Goal: Information Seeking & Learning: Check status

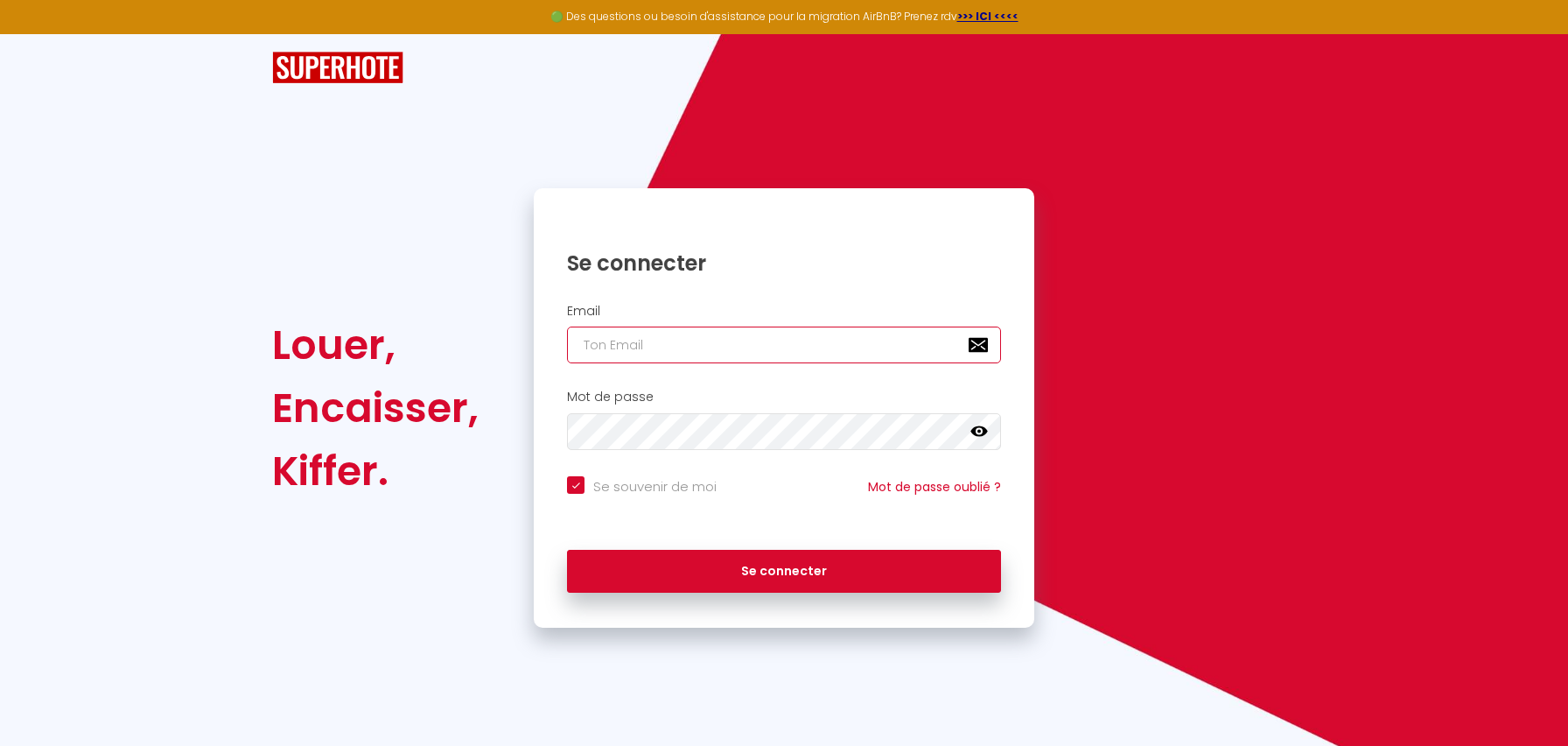
type input "[EMAIL_ADDRESS][DOMAIN_NAME]"
checkbox input "true"
type input "[EMAIL_ADDRESS][DOMAIN_NAME]"
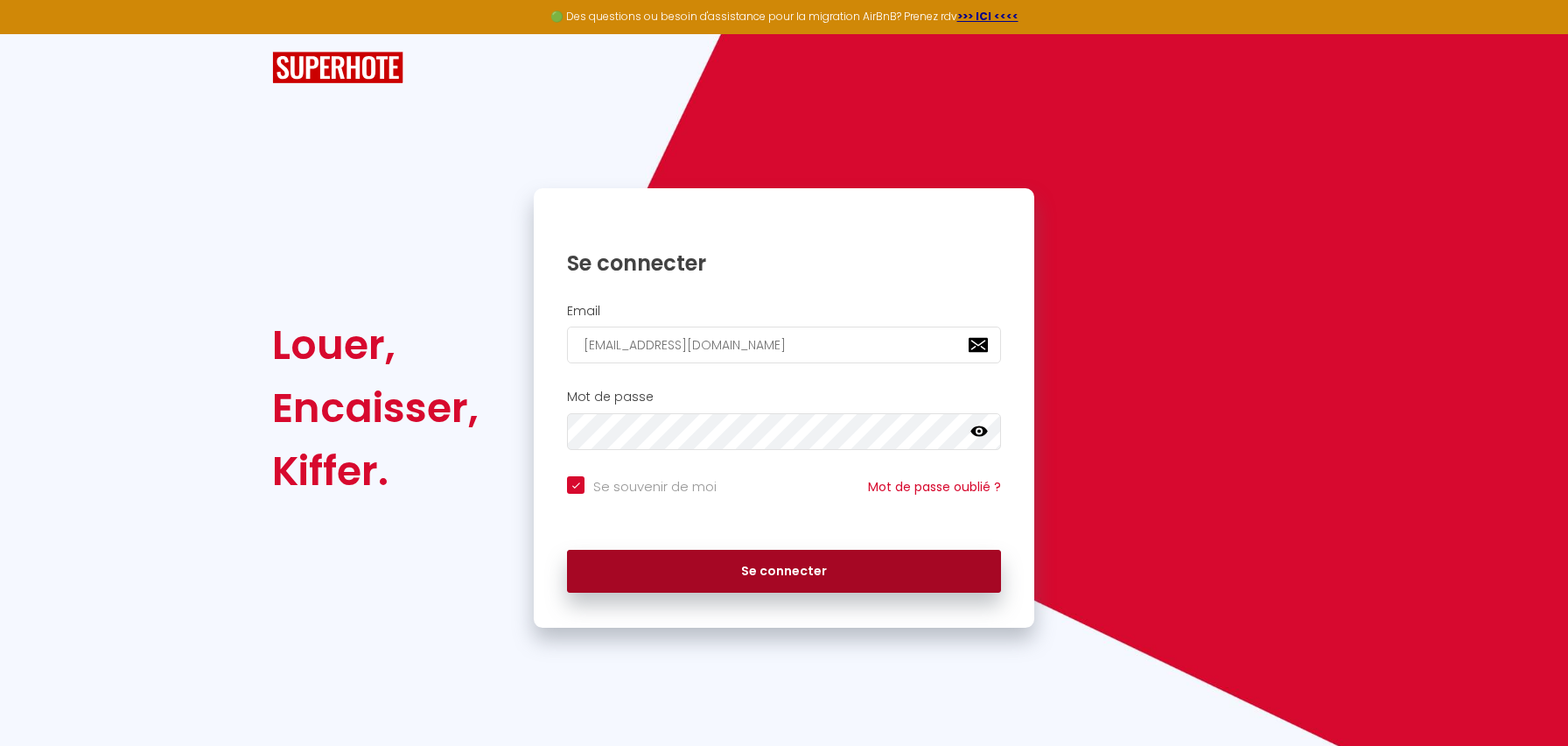
click at [762, 576] on button "Se connecter" at bounding box center [783, 572] width 434 height 44
checkbox input "true"
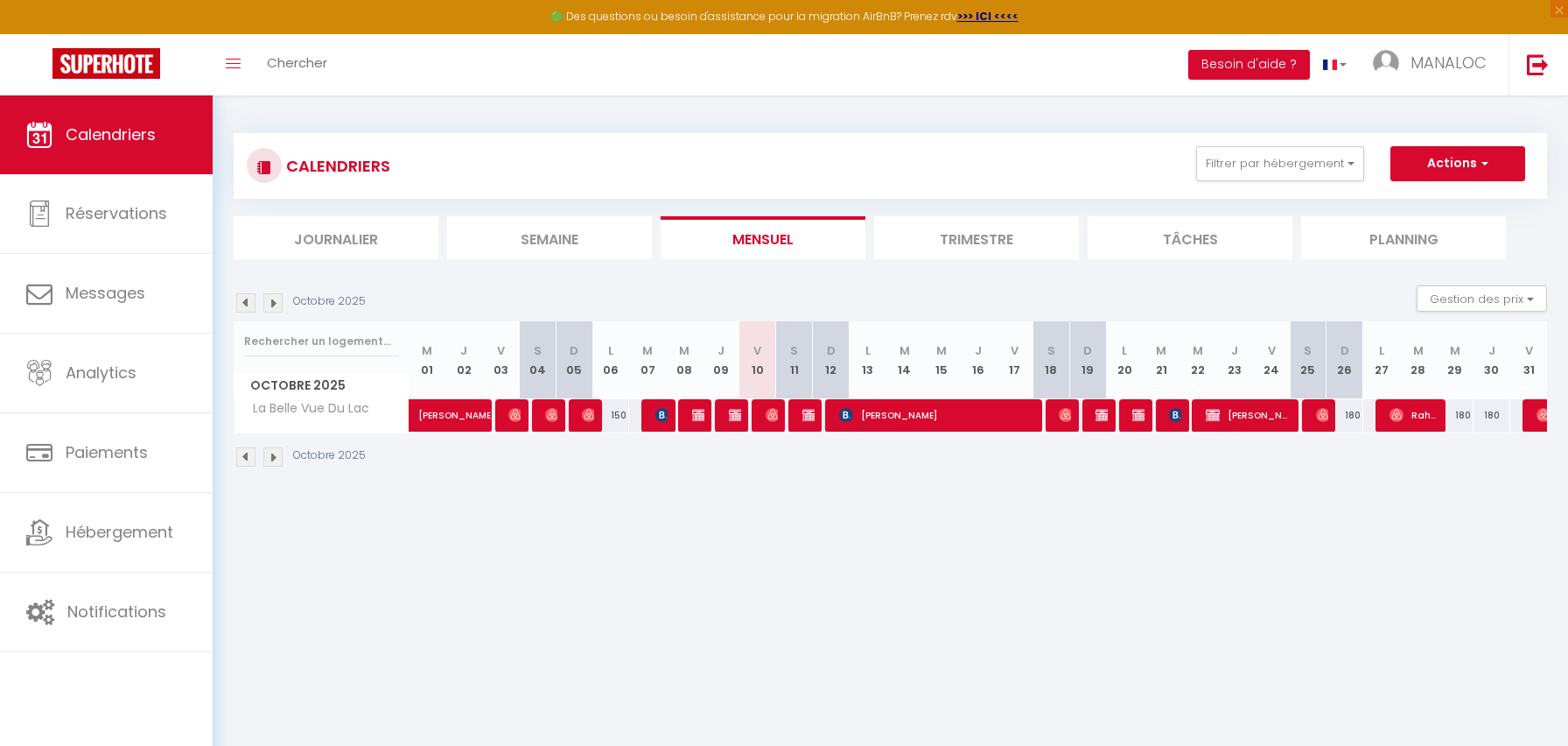
click at [994, 233] on li "Trimestre" at bounding box center [976, 237] width 205 height 43
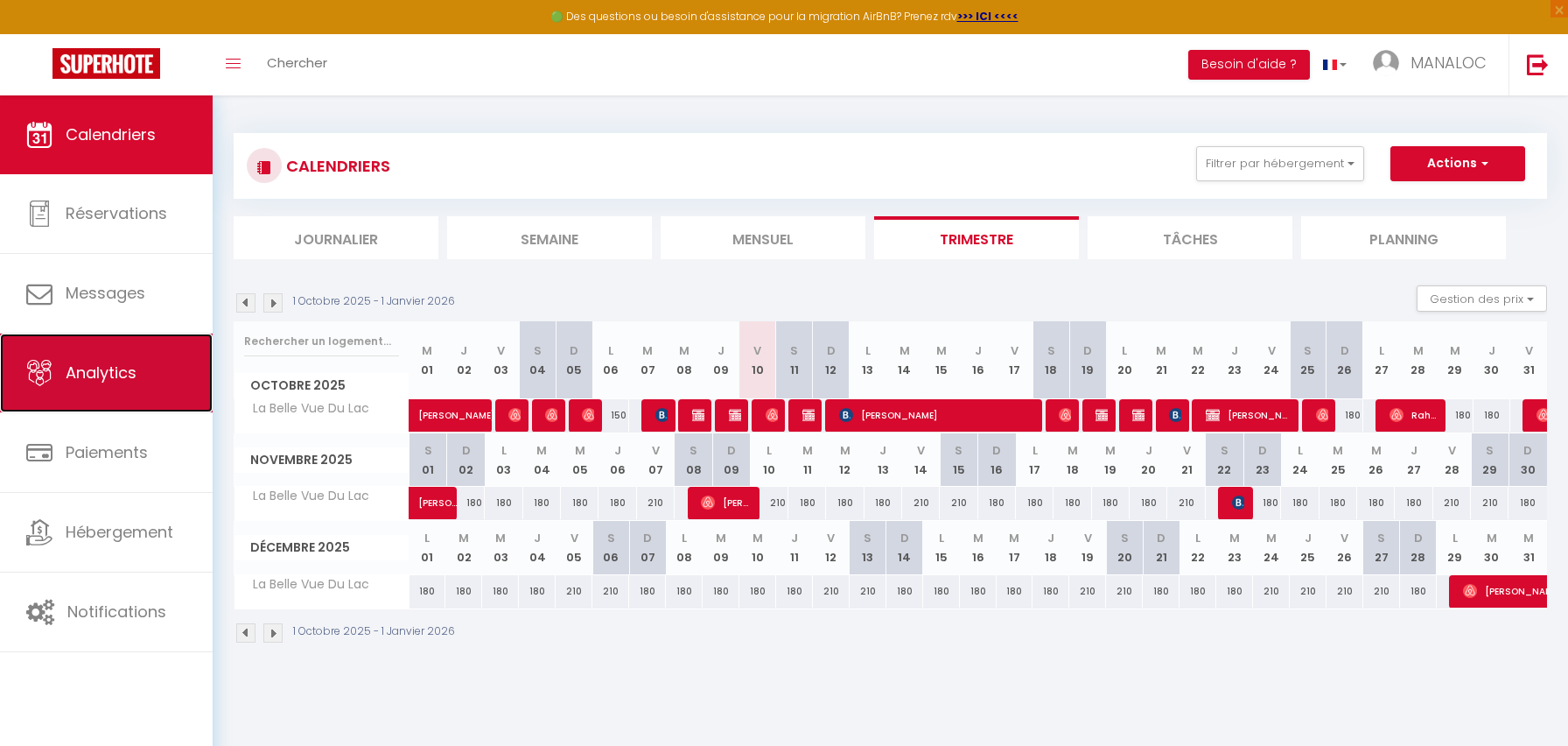
click at [105, 381] on span "Analytics" at bounding box center [101, 373] width 71 height 22
select select "2025"
select select "10"
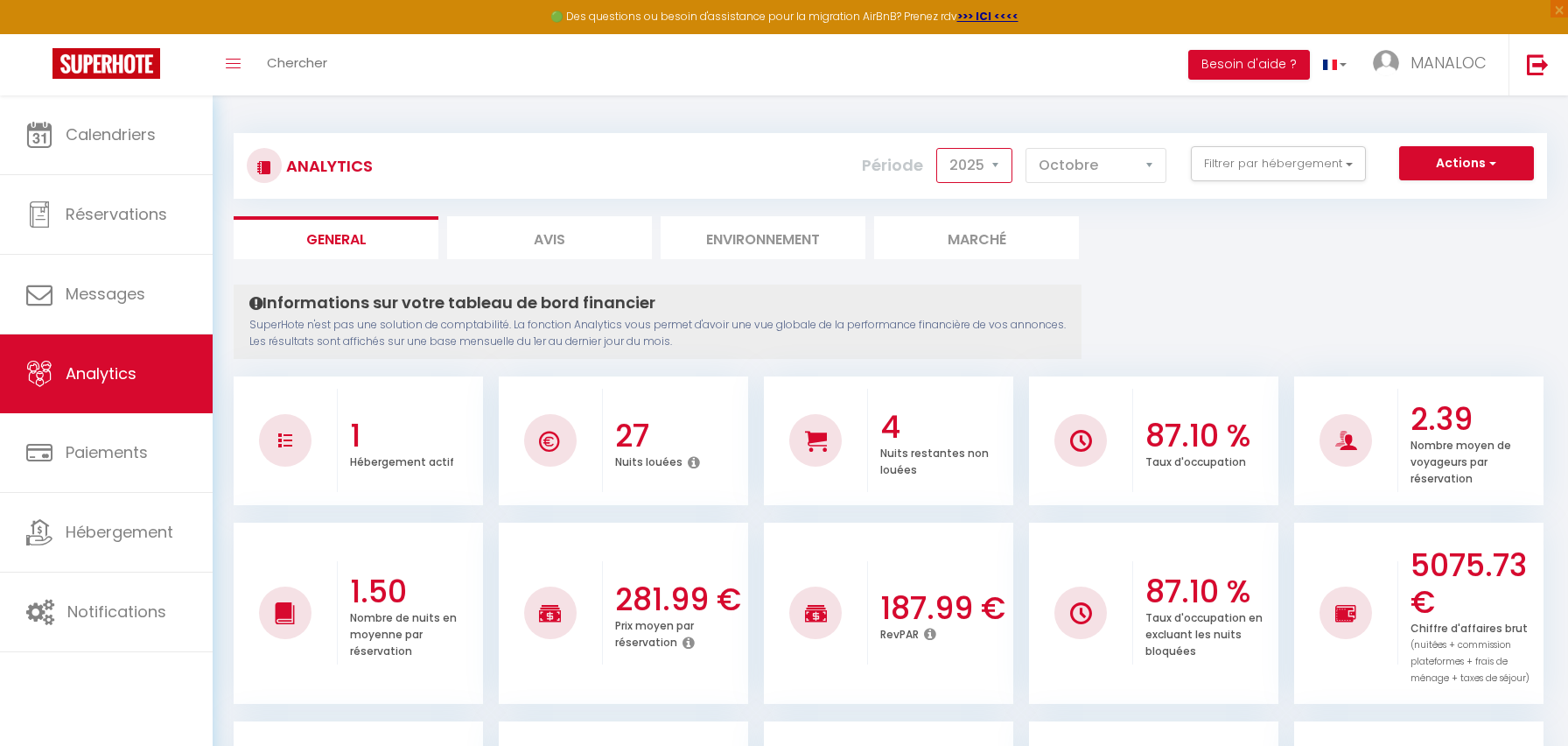
click at [1000, 158] on select "2014 2015 2016 2017 2018 2019 2020 2021 2022 2023 2024 2025 2026 2027" at bounding box center [974, 166] width 77 height 35
click at [938, 148] on select "2014 2015 2016 2017 2018 2019 2020 2021 2022 2023 2024 2025 2026 2027" at bounding box center [974, 166] width 77 height 35
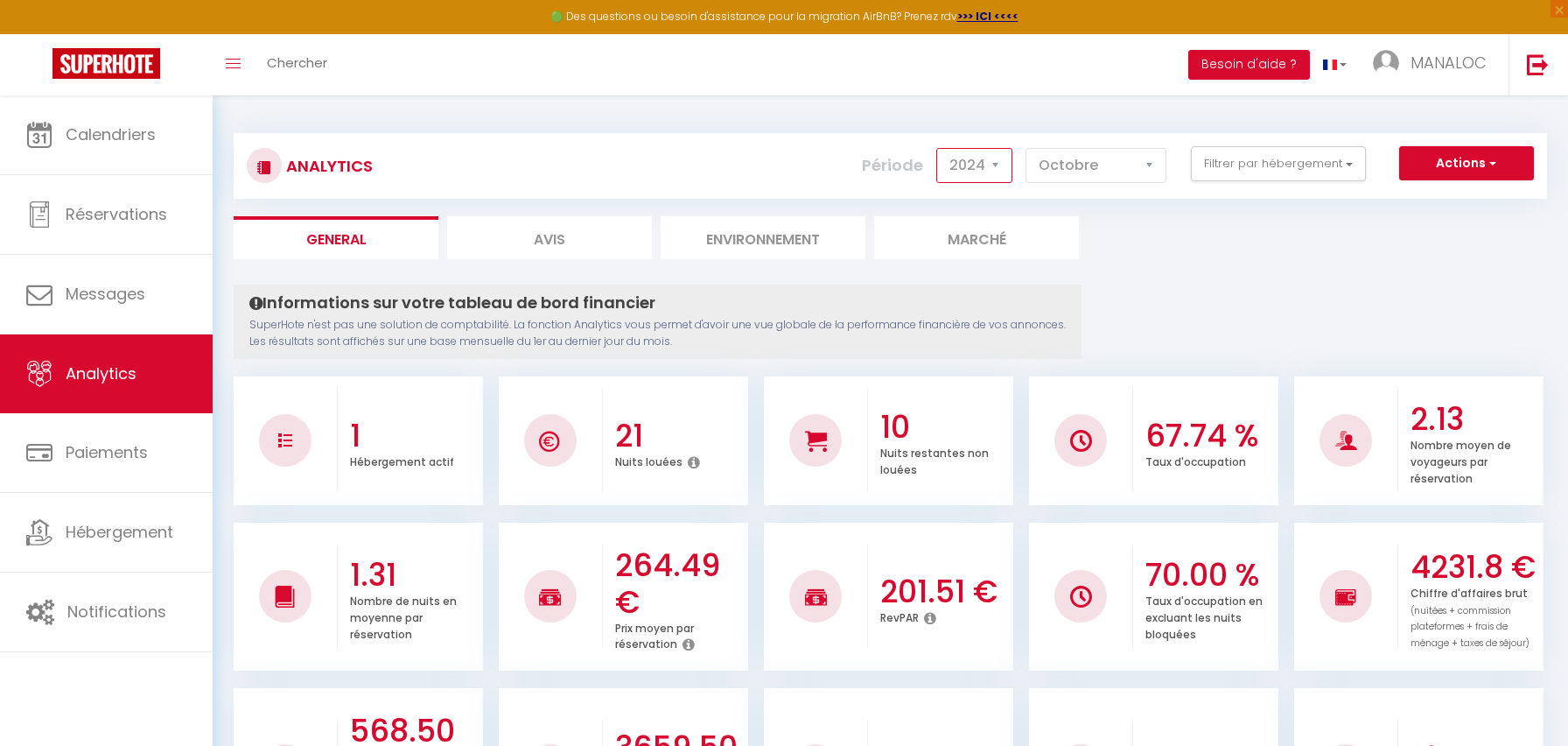
click at [969, 171] on select "2014 2015 2016 2017 2018 2019 2020 2021 2022 2023 2024 2025 2026 2027" at bounding box center [974, 166] width 77 height 35
click at [938, 148] on select "2014 2015 2016 2017 2018 2019 2020 2021 2022 2023 2024 2025 2026 2027" at bounding box center [974, 166] width 77 height 35
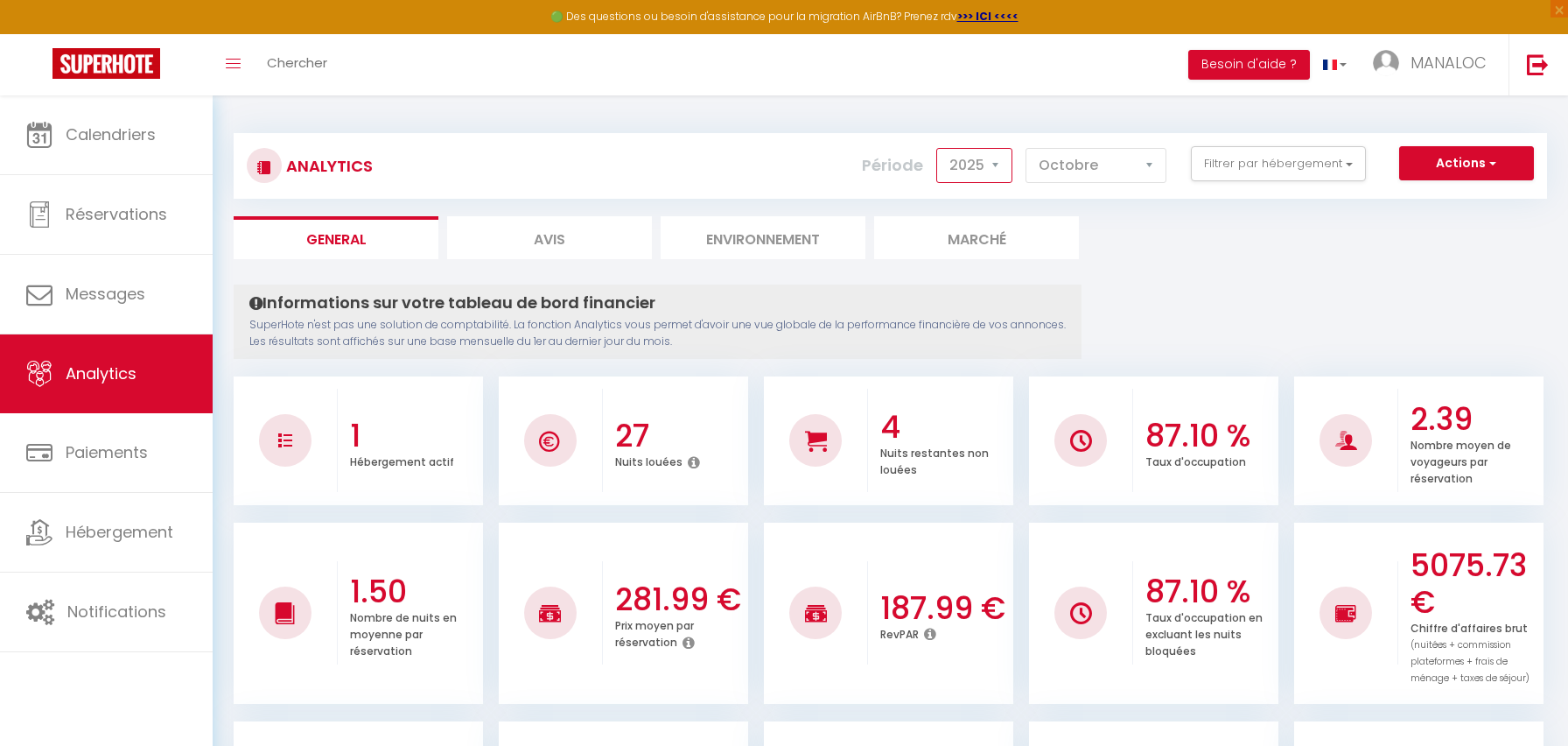
click at [968, 159] on select "2014 2015 2016 2017 2018 2019 2020 2021 2022 2023 2024 2025 2026 2027" at bounding box center [974, 166] width 77 height 35
click at [938, 148] on select "2014 2015 2016 2017 2018 2019 2020 2021 2022 2023 2024 2025 2026 2027" at bounding box center [974, 166] width 77 height 35
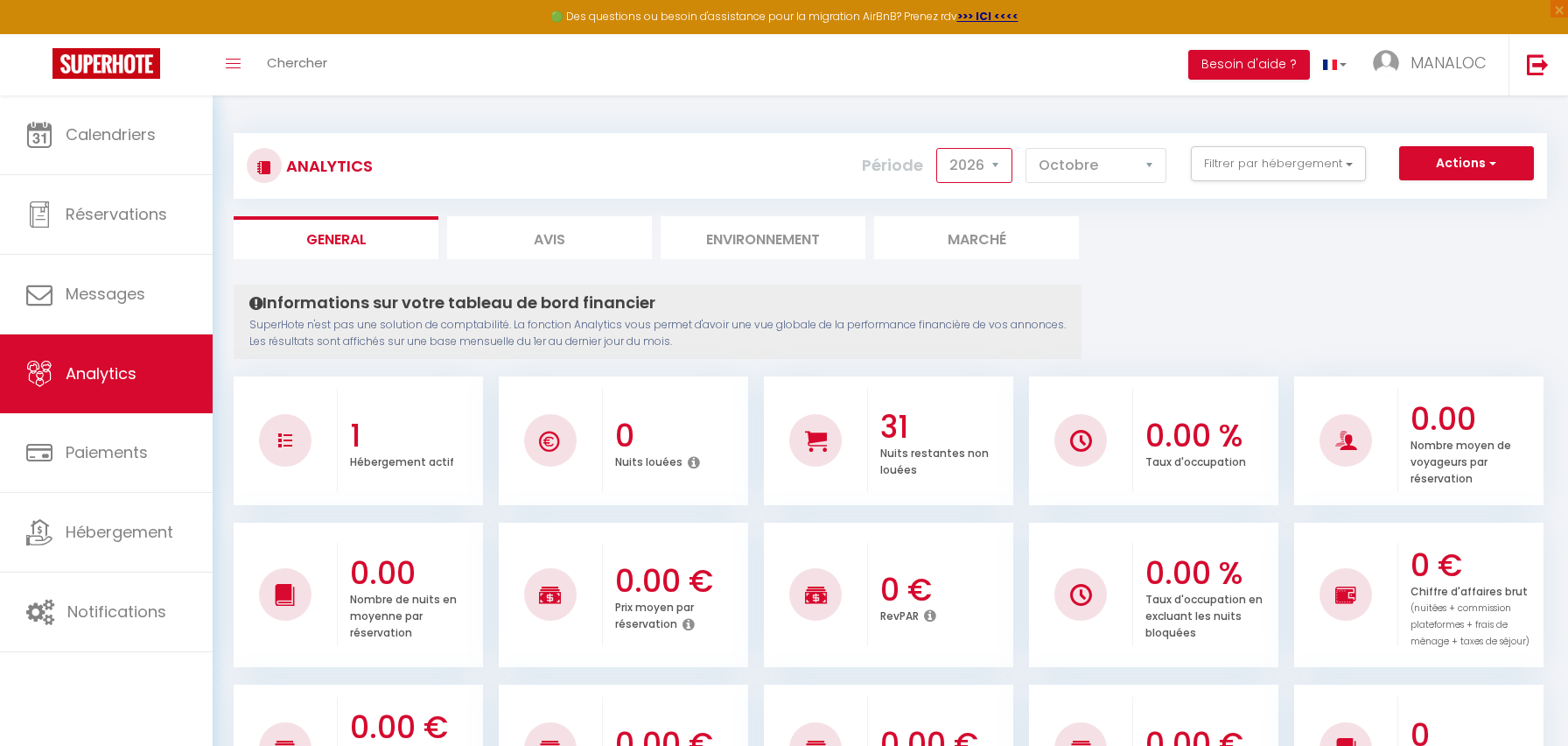
click at [984, 161] on select "2014 2015 2016 2017 2018 2019 2020 2021 2022 2023 2024 2025 2026 2027" at bounding box center [974, 166] width 77 height 35
select select "2025"
click at [938, 148] on select "2014 2015 2016 2017 2018 2019 2020 2021 2022 2023 2024 2025 2026 2027" at bounding box center [974, 166] width 77 height 35
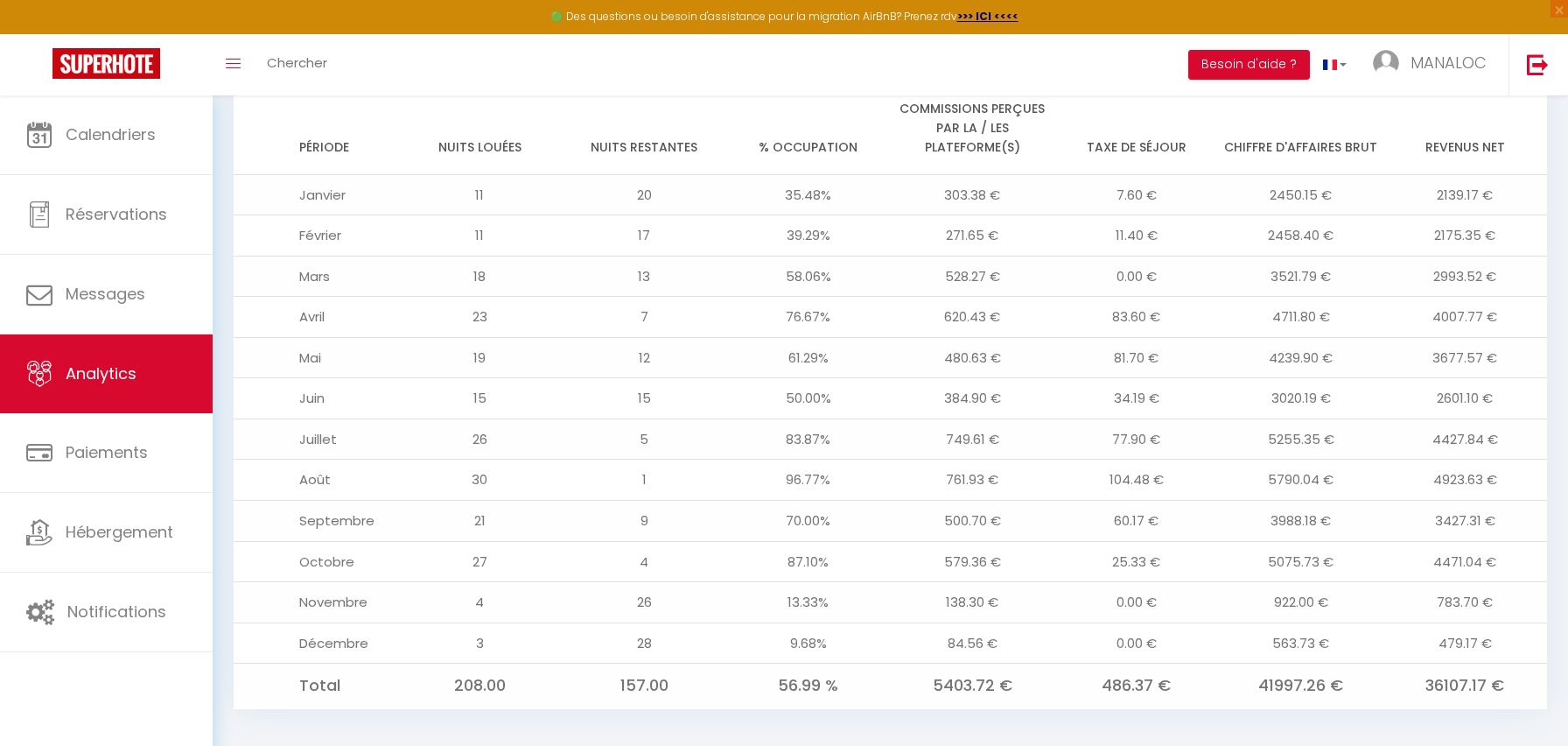
scroll to position [1471, 0]
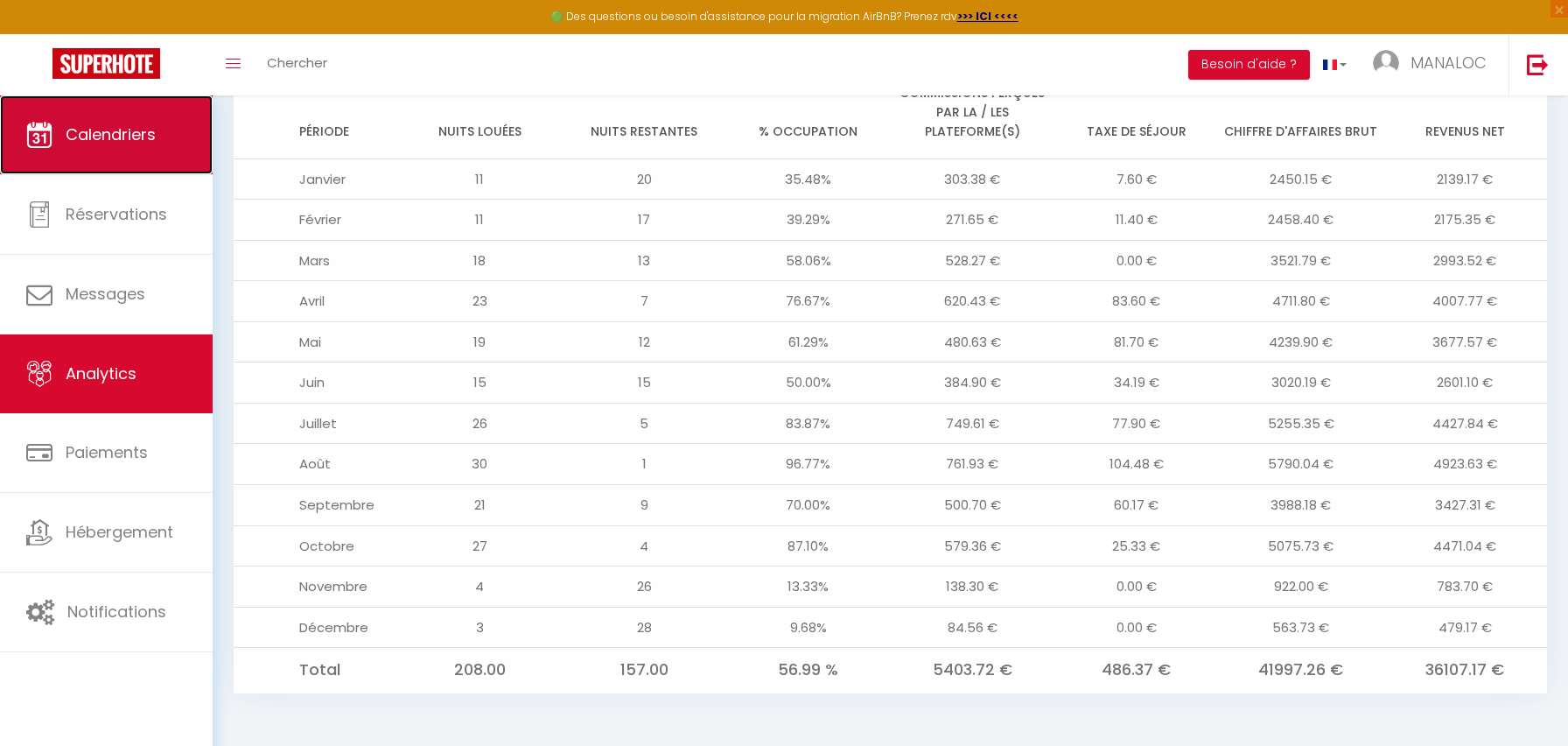
click at [97, 124] on span "Calendriers" at bounding box center [111, 134] width 90 height 22
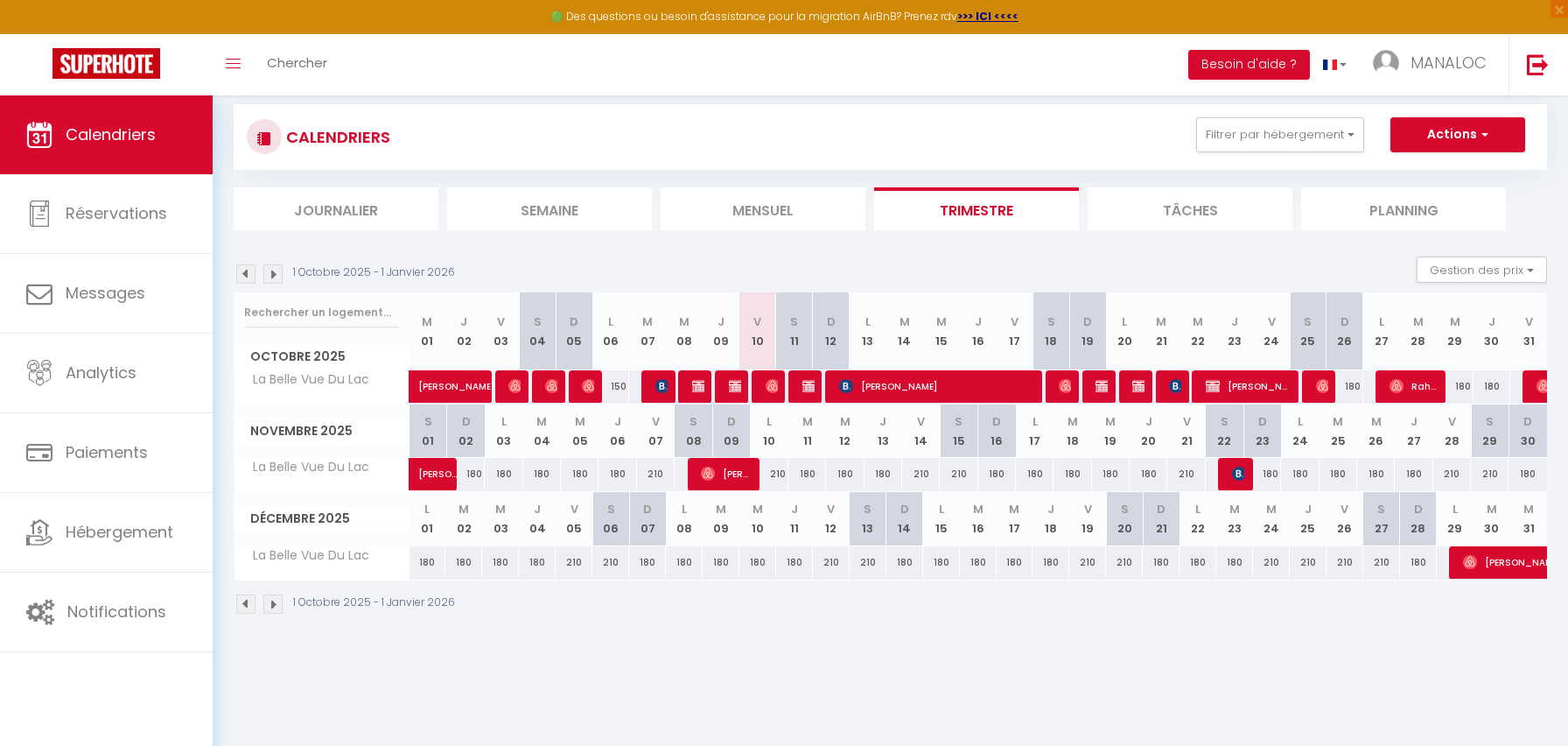
scroll to position [19, 0]
